Goal: Task Accomplishment & Management: Complete application form

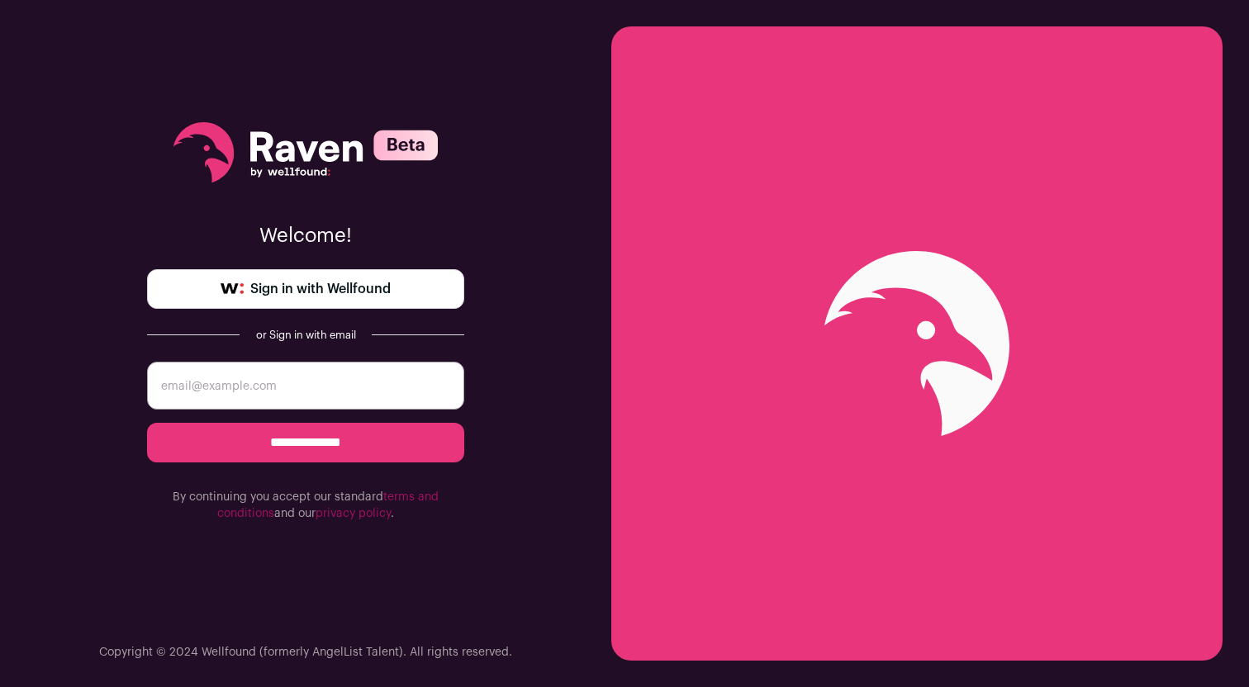
click at [297, 288] on span "Sign in with Wellfound" at bounding box center [320, 289] width 140 height 20
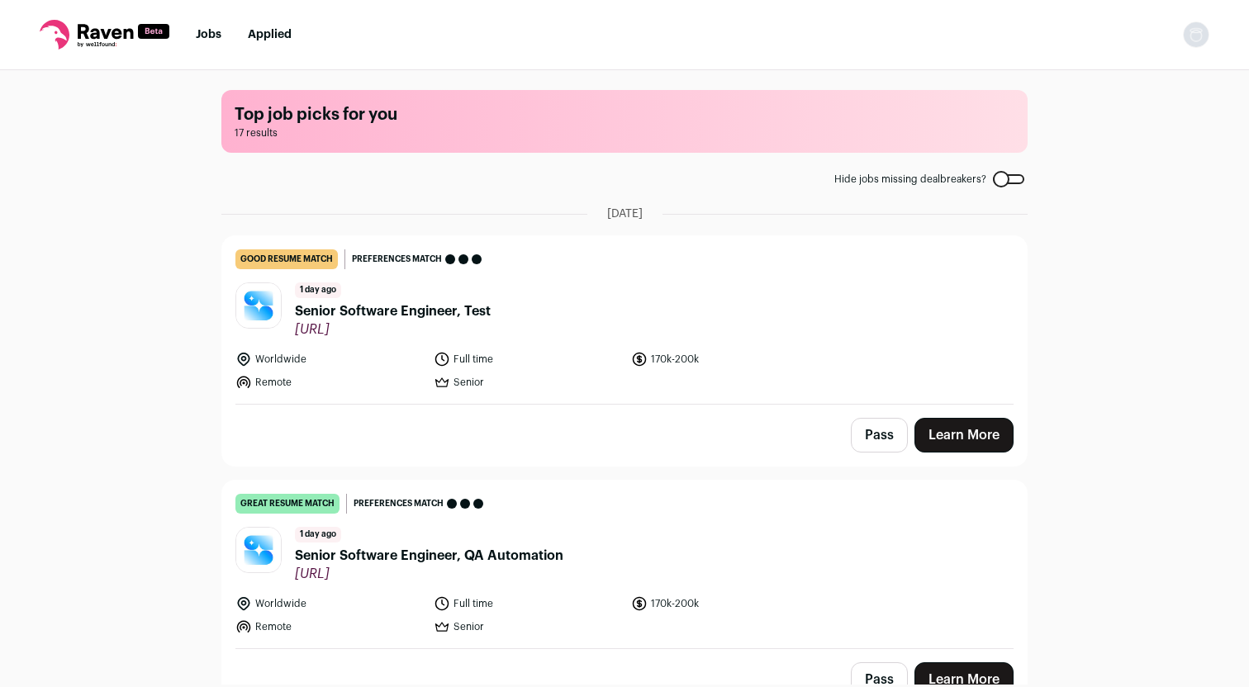
click at [412, 308] on span "Senior Software Engineer, Test" at bounding box center [393, 312] width 196 height 20
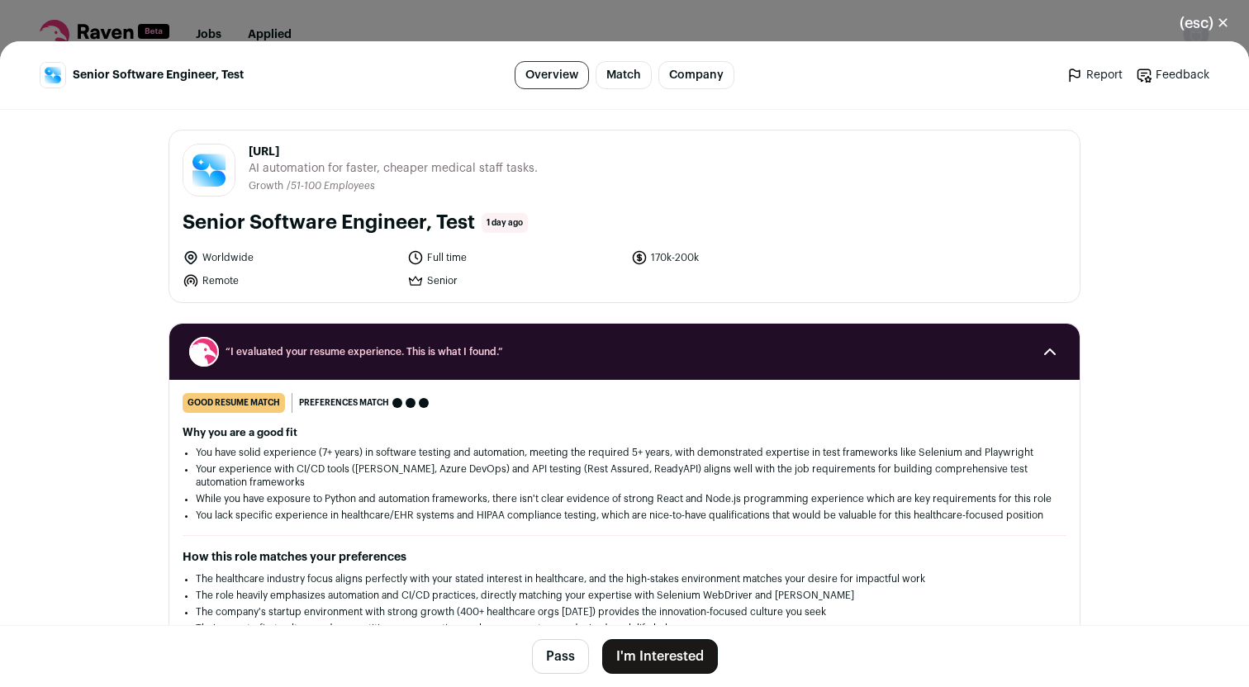
click at [643, 662] on button "I'm Interested" at bounding box center [660, 656] width 116 height 35
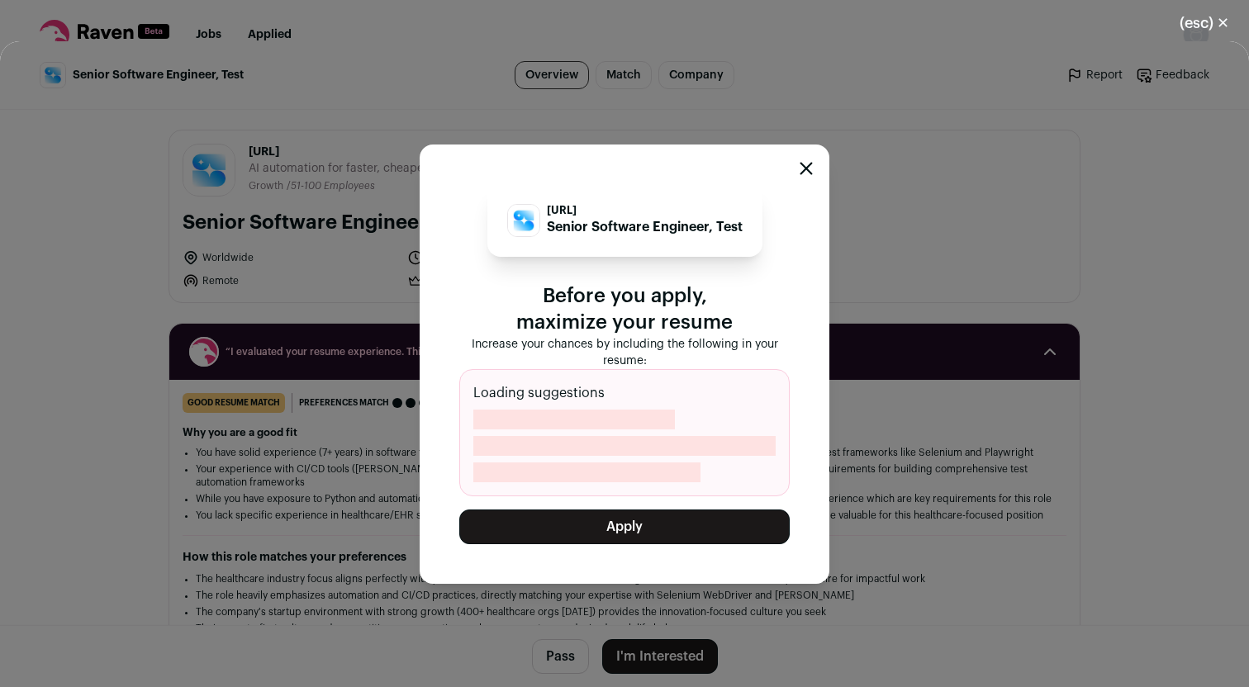
click at [640, 528] on button "Apply" at bounding box center [624, 527] width 330 height 35
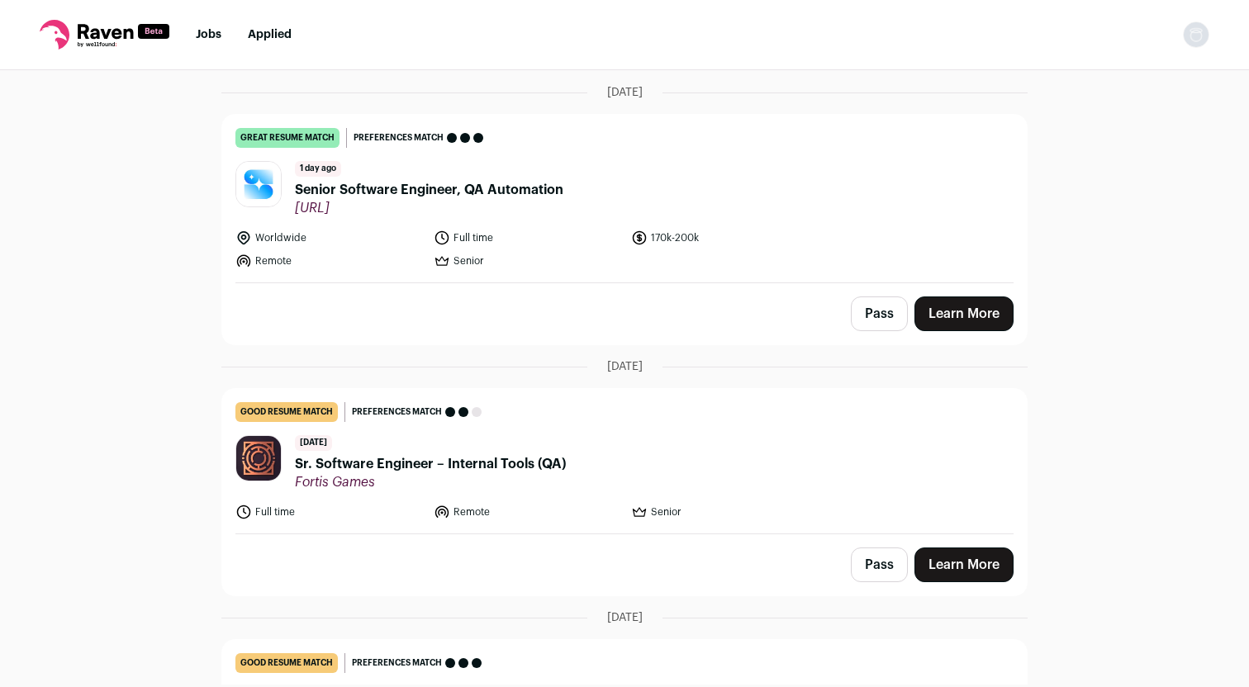
scroll to position [164, 0]
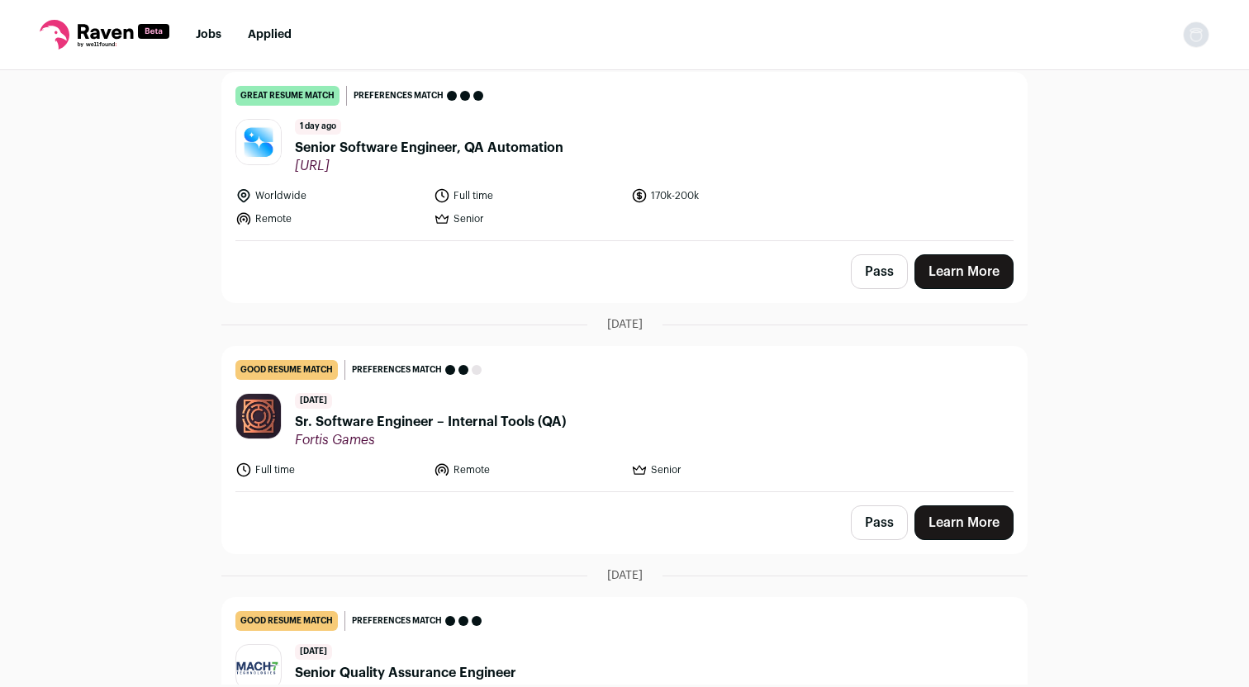
click at [387, 421] on span "Sr. Software Engineer – Internal Tools (QA)" at bounding box center [430, 422] width 271 height 20
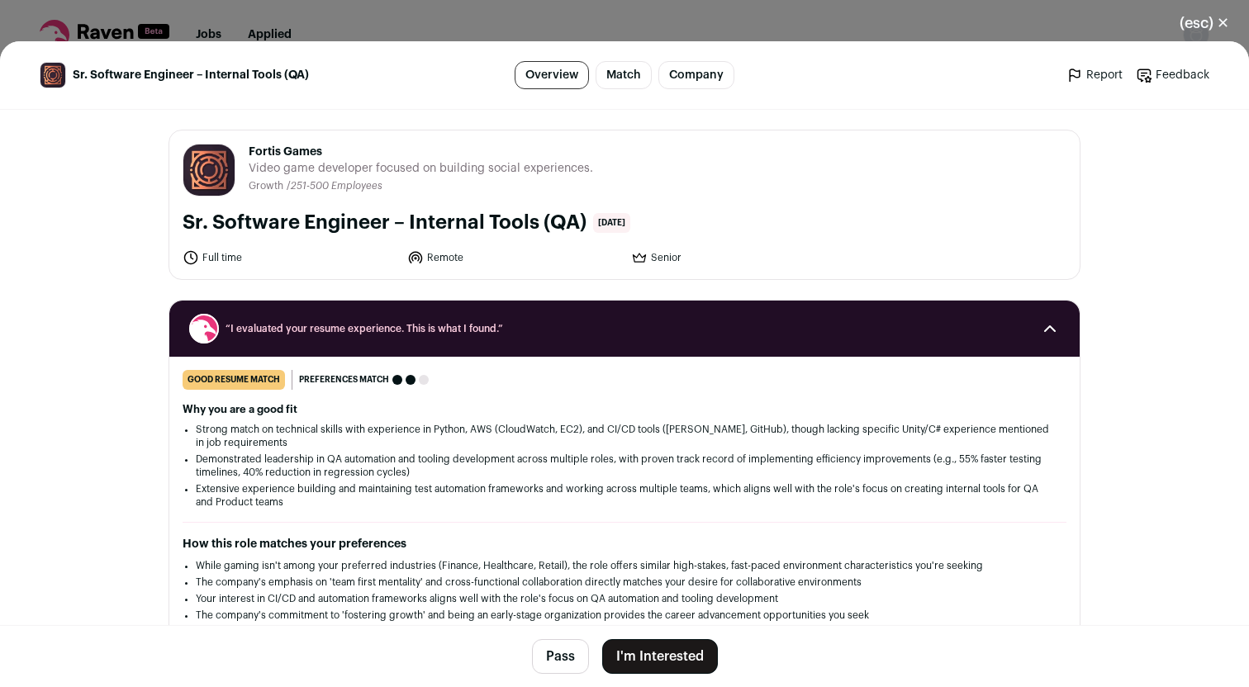
click at [625, 655] on button "I'm Interested" at bounding box center [660, 656] width 116 height 35
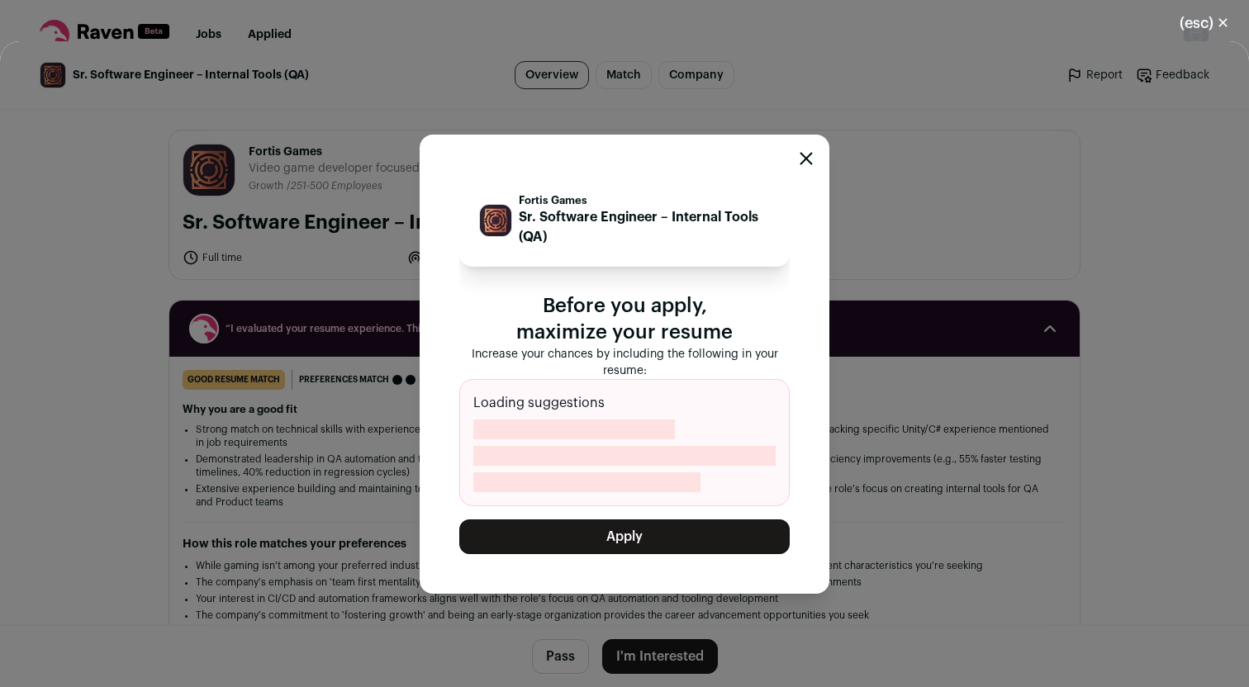
click at [639, 532] on button "Apply" at bounding box center [624, 537] width 330 height 35
